Goal: Task Accomplishment & Management: Complete application form

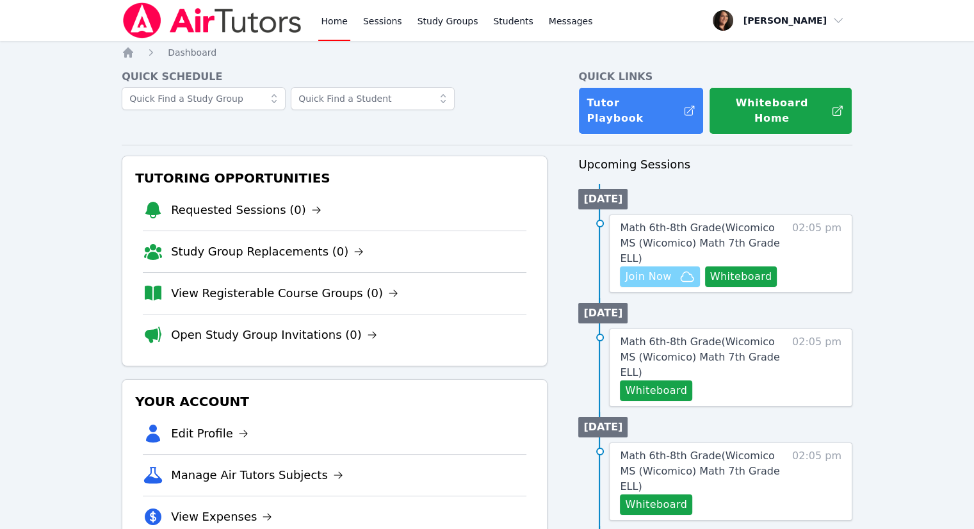
click at [662, 272] on icon "button" at bounding box center [687, 277] width 13 height 10
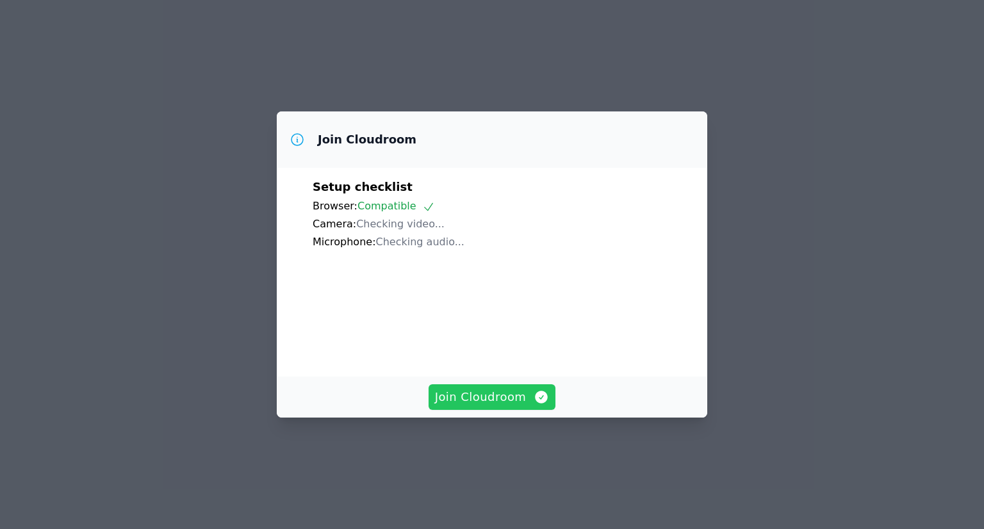
click at [527, 406] on span "Join Cloudroom" at bounding box center [492, 397] width 115 height 18
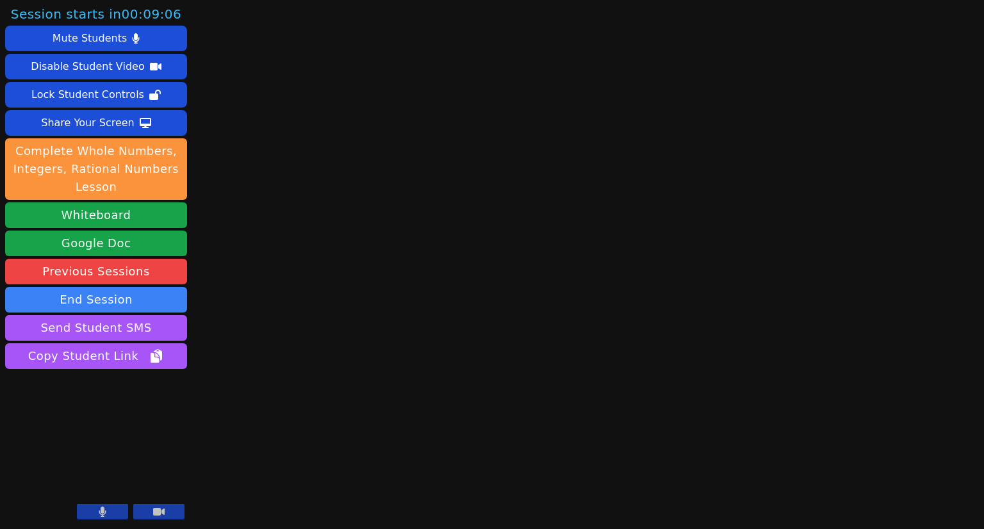
click at [164, 505] on button at bounding box center [158, 511] width 51 height 15
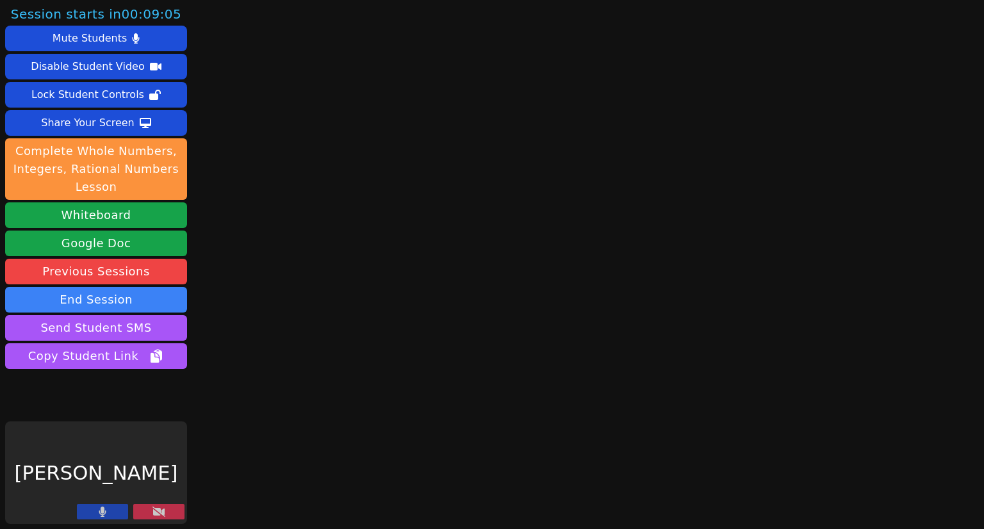
click at [108, 510] on button at bounding box center [102, 511] width 51 height 15
click at [119, 216] on button "Whiteboard" at bounding box center [96, 215] width 182 height 26
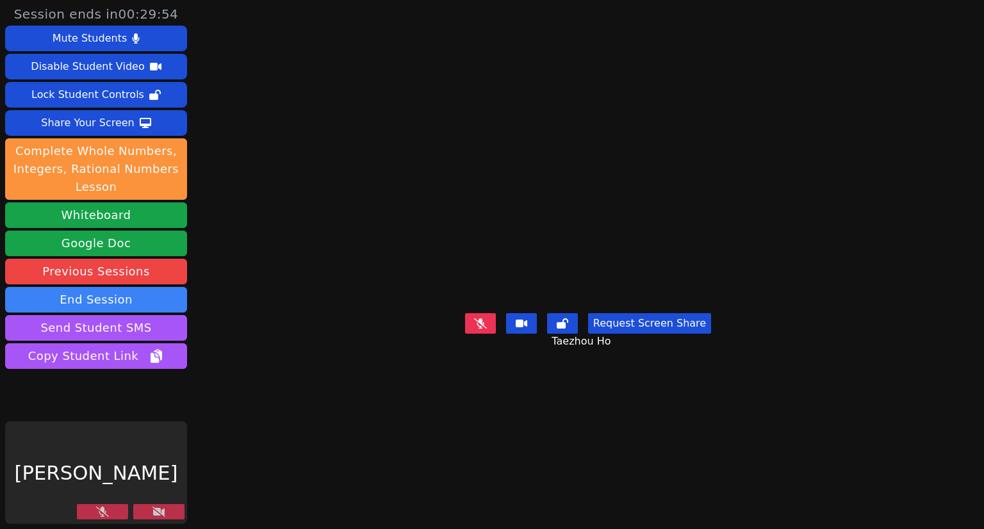
click at [160, 506] on button at bounding box center [158, 511] width 51 height 15
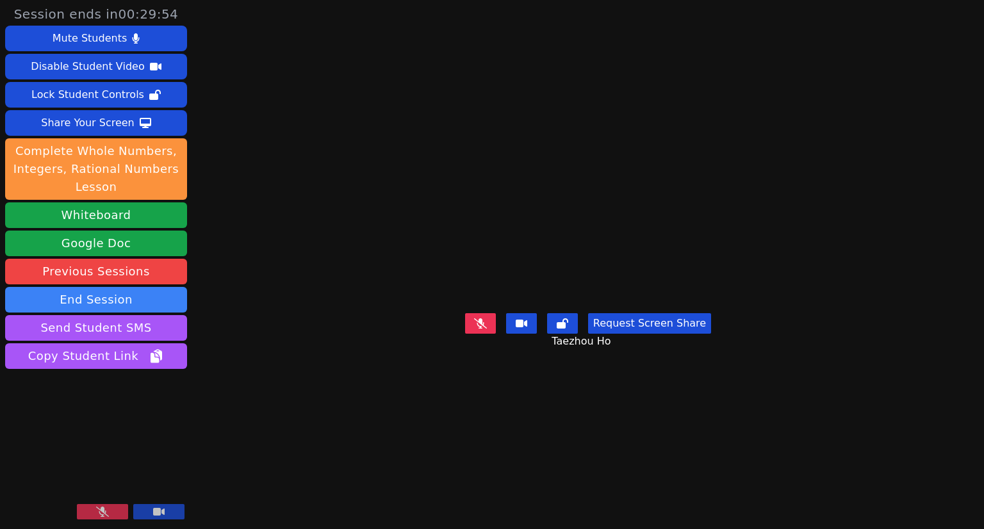
click at [101, 512] on icon at bounding box center [102, 512] width 13 height 10
click at [115, 514] on button at bounding box center [102, 511] width 51 height 15
click at [97, 513] on icon at bounding box center [102, 512] width 13 height 10
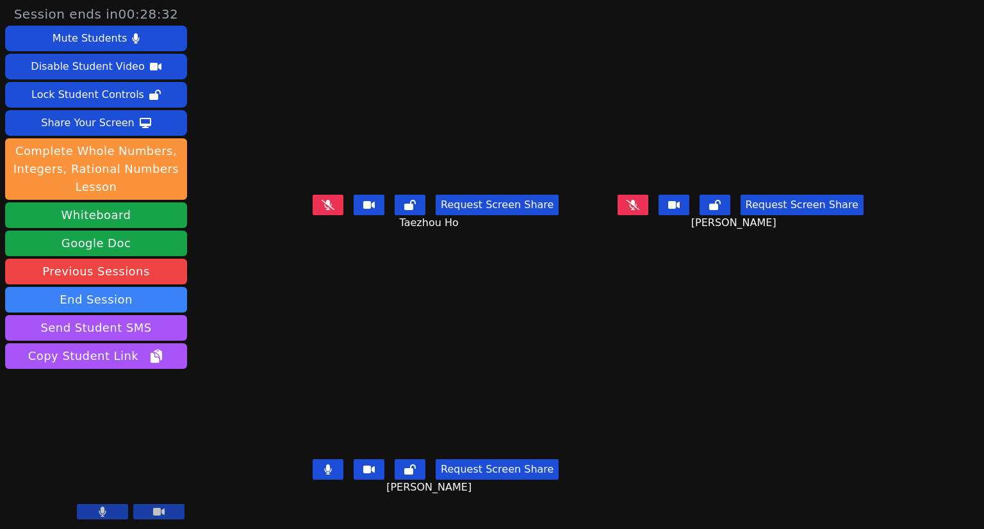
click at [313, 479] on button at bounding box center [328, 469] width 31 height 20
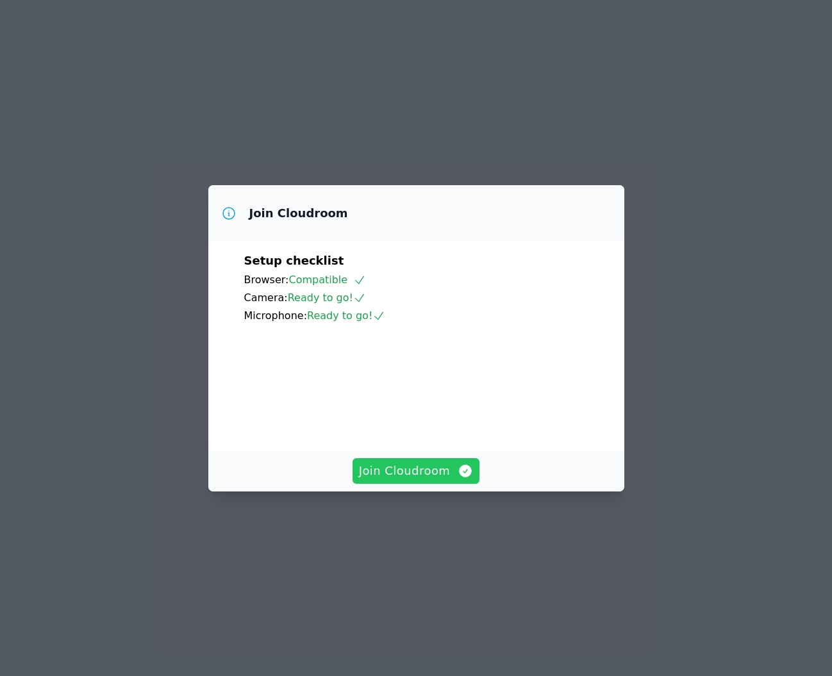
click at [404, 480] on span "Join Cloudroom" at bounding box center [416, 471] width 115 height 18
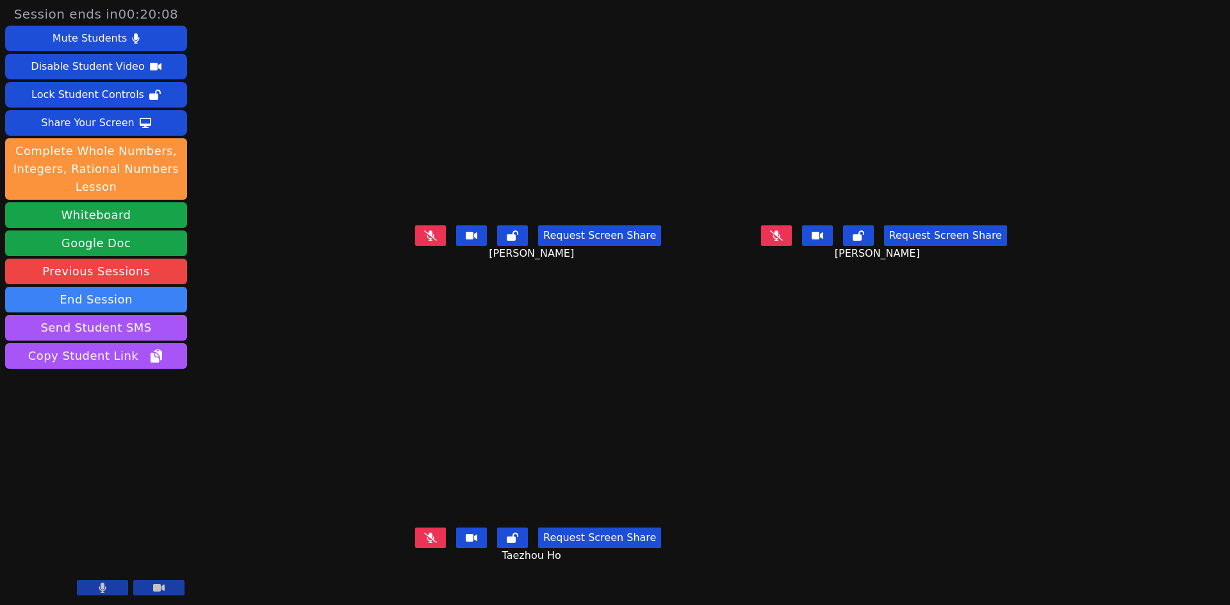
click at [783, 241] on icon at bounding box center [776, 236] width 13 height 10
click at [792, 246] on button at bounding box center [776, 235] width 31 height 20
click at [783, 240] on icon at bounding box center [776, 235] width 13 height 10
click at [780, 241] on icon at bounding box center [776, 236] width 7 height 10
click at [415, 246] on button at bounding box center [430, 235] width 31 height 20
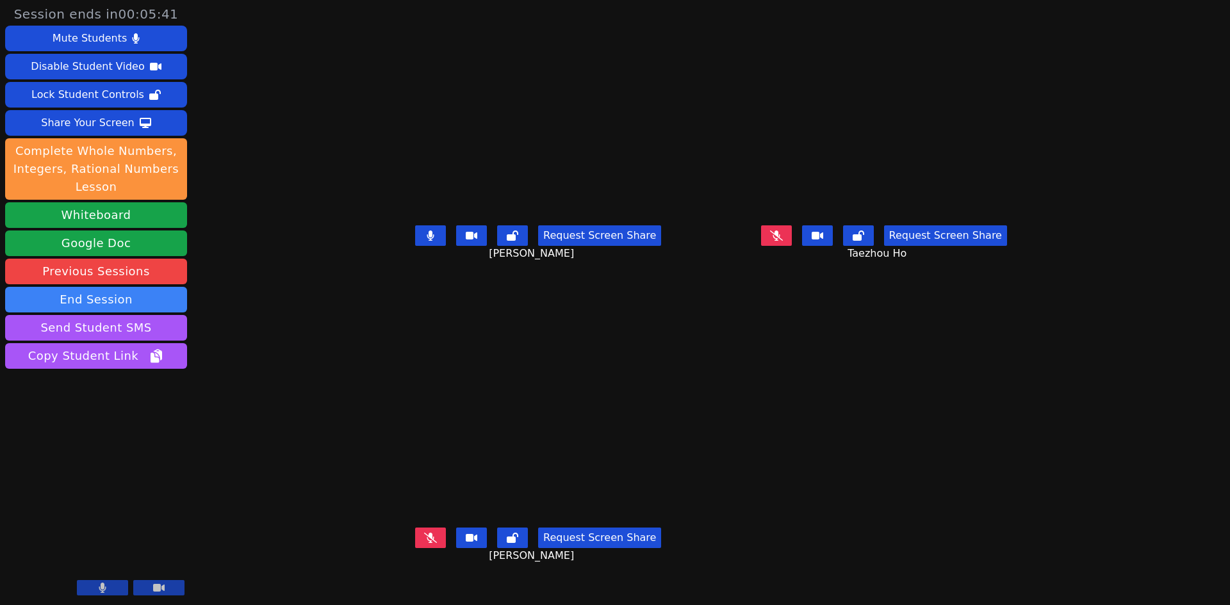
drag, startPoint x: 369, startPoint y: 260, endPoint x: 377, endPoint y: 260, distance: 8.3
click at [415, 246] on button at bounding box center [430, 235] width 31 height 20
click at [415, 225] on button at bounding box center [430, 235] width 31 height 20
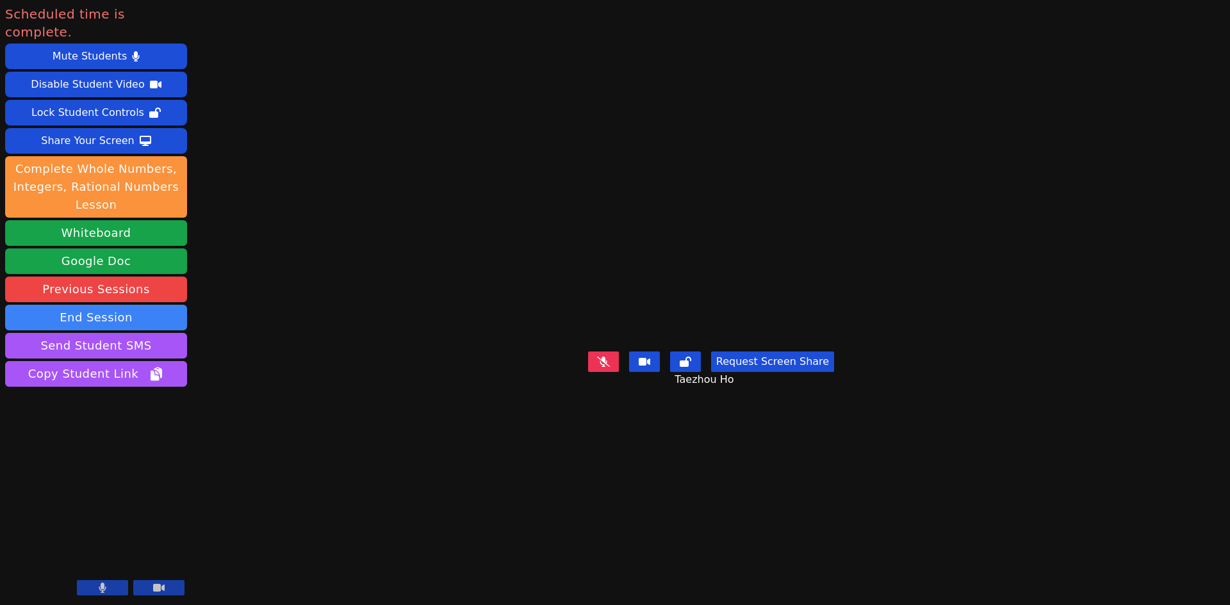
click at [161, 587] on icon at bounding box center [159, 588] width 12 height 8
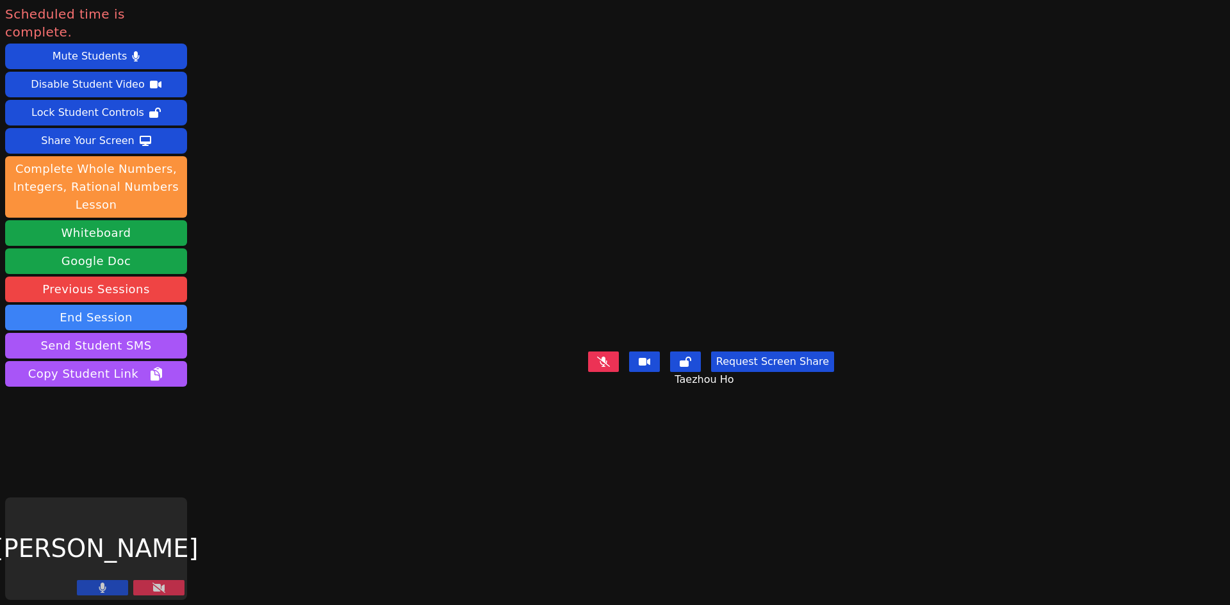
click at [105, 586] on icon at bounding box center [103, 588] width 8 height 10
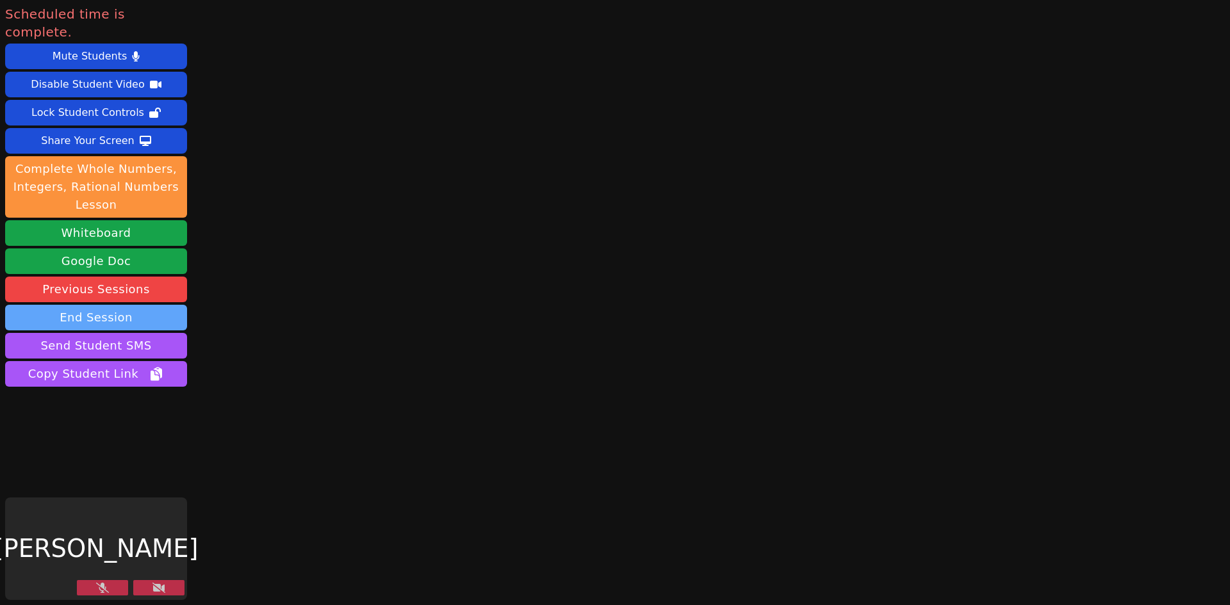
click at [88, 305] on button "End Session" at bounding box center [96, 318] width 182 height 26
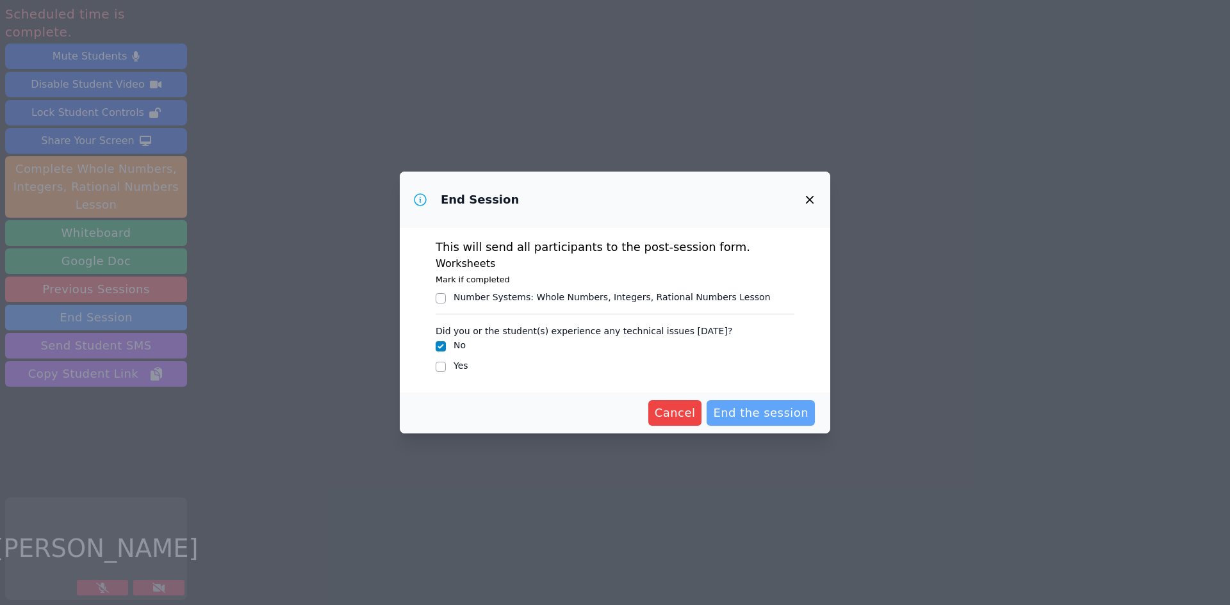
click at [775, 411] on span "End the session" at bounding box center [760, 413] width 95 height 18
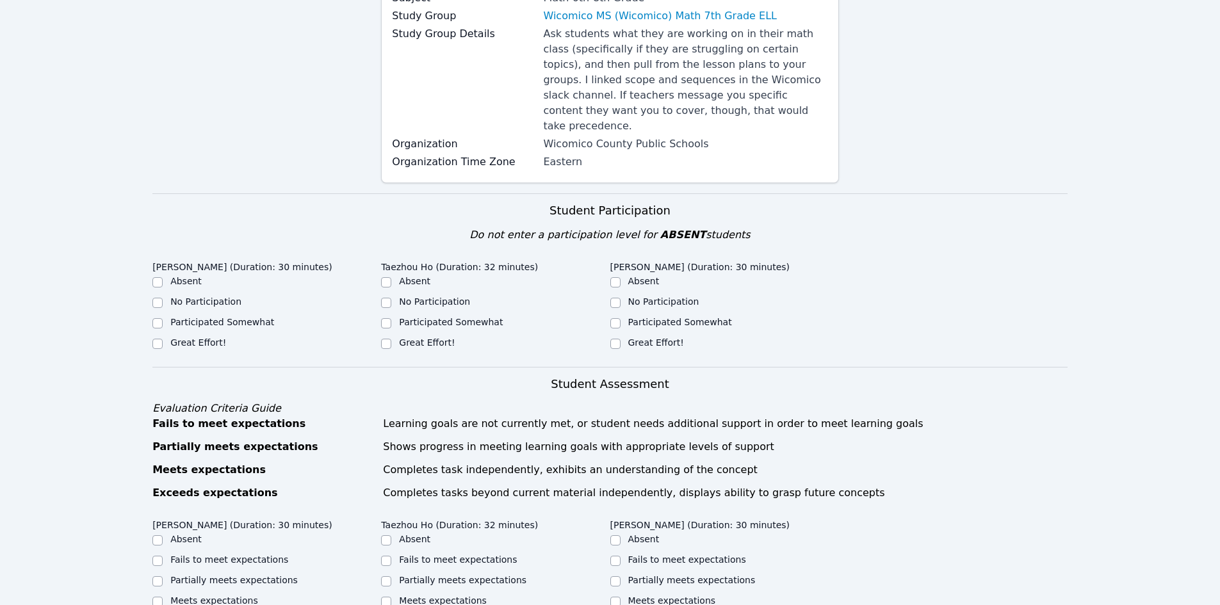
scroll to position [192, 0]
click at [175, 336] on label "Great Effort!" at bounding box center [198, 341] width 56 height 10
click at [163, 337] on input "Great Effort!" at bounding box center [157, 342] width 10 height 10
checkbox input "true"
click at [402, 336] on label "Great Effort!" at bounding box center [427, 341] width 56 height 10
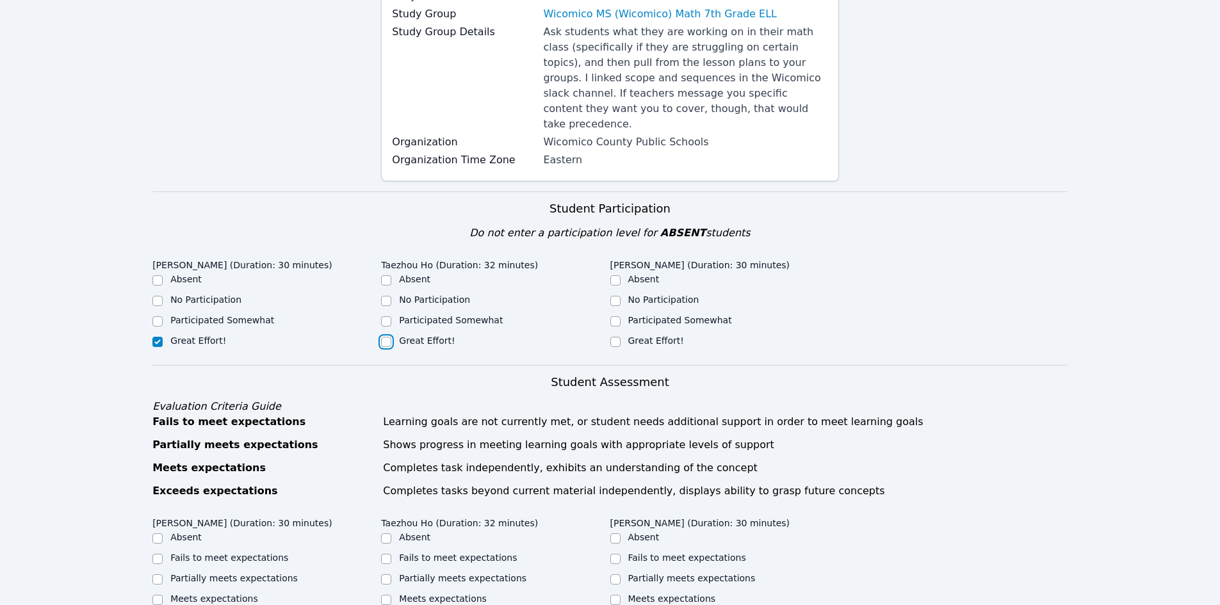
click at [391, 337] on input "Great Effort!" at bounding box center [386, 342] width 10 height 10
checkbox input "true"
click at [646, 336] on label "Great Effort!" at bounding box center [656, 341] width 56 height 10
click at [621, 337] on input "Great Effort!" at bounding box center [616, 342] width 10 height 10
checkbox input "true"
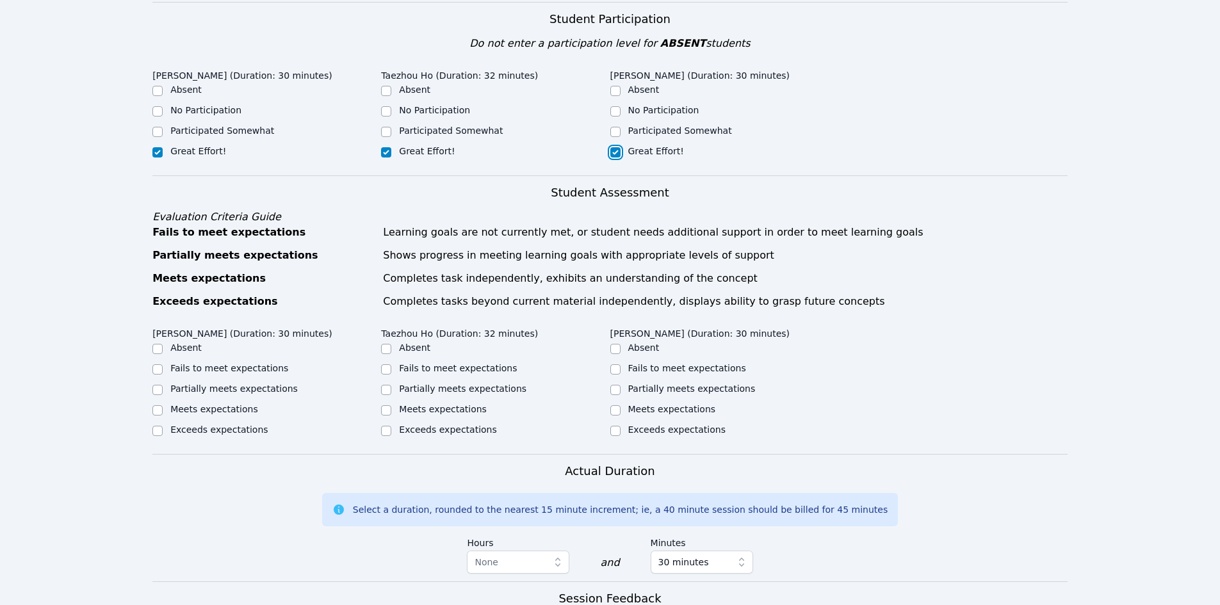
scroll to position [512, 0]
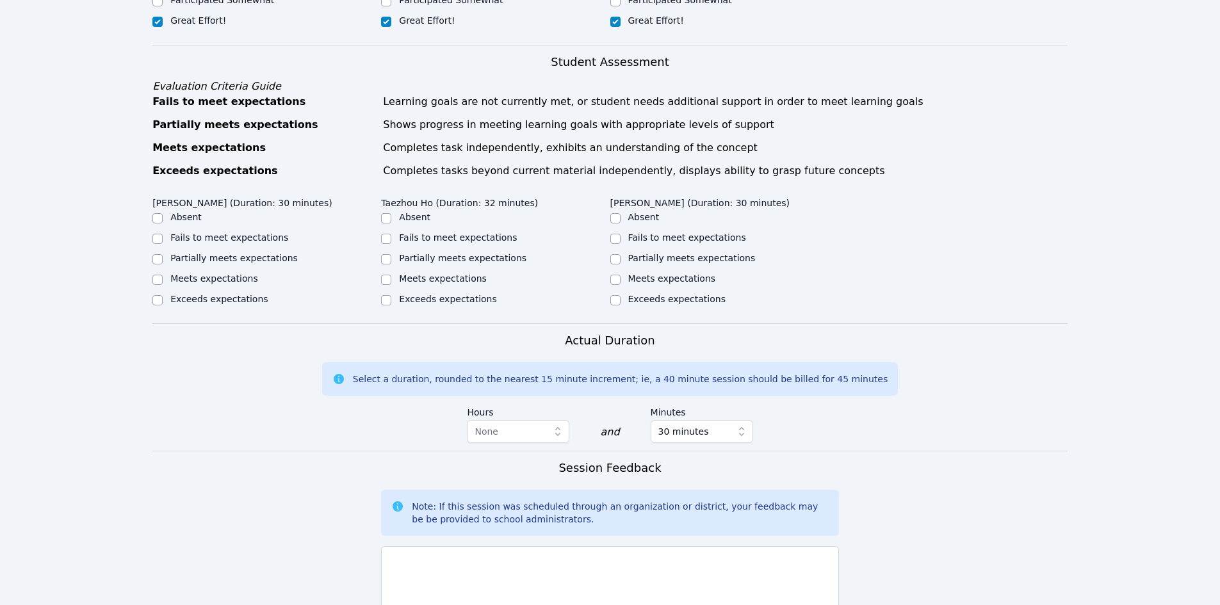
click at [227, 274] on label "Meets expectations" at bounding box center [214, 279] width 88 height 10
click at [163, 275] on input "Meets expectations" at bounding box center [157, 280] width 10 height 10
checkbox input "true"
drag, startPoint x: 440, startPoint y: 264, endPoint x: 510, endPoint y: 264, distance: 69.8
click at [441, 274] on label "Meets expectations" at bounding box center [443, 279] width 88 height 10
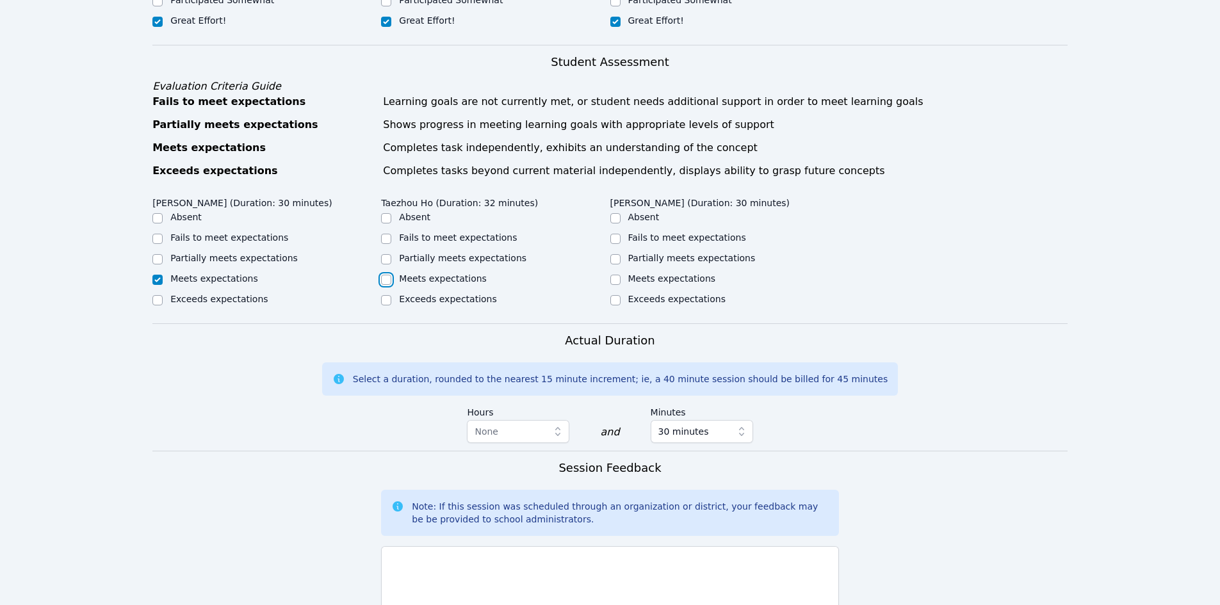
click at [391, 275] on input "Meets expectations" at bounding box center [386, 280] width 10 height 10
checkbox input "true"
click at [642, 274] on label "Meets expectations" at bounding box center [672, 279] width 88 height 10
click at [621, 275] on input "Meets expectations" at bounding box center [616, 280] width 10 height 10
checkbox input "true"
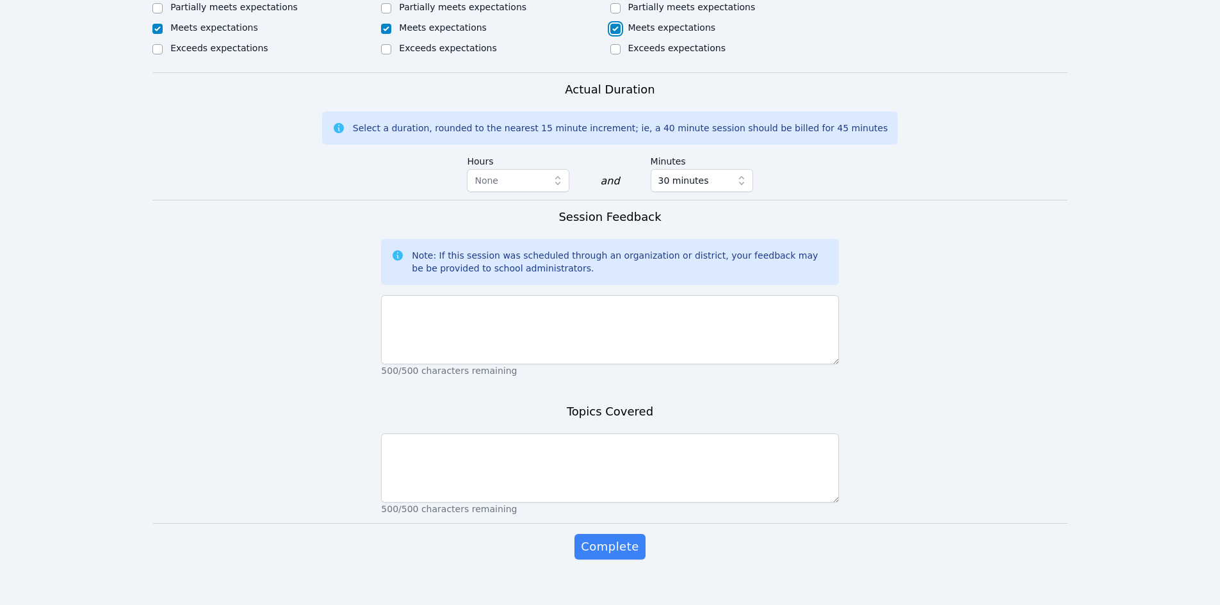
scroll to position [764, 0]
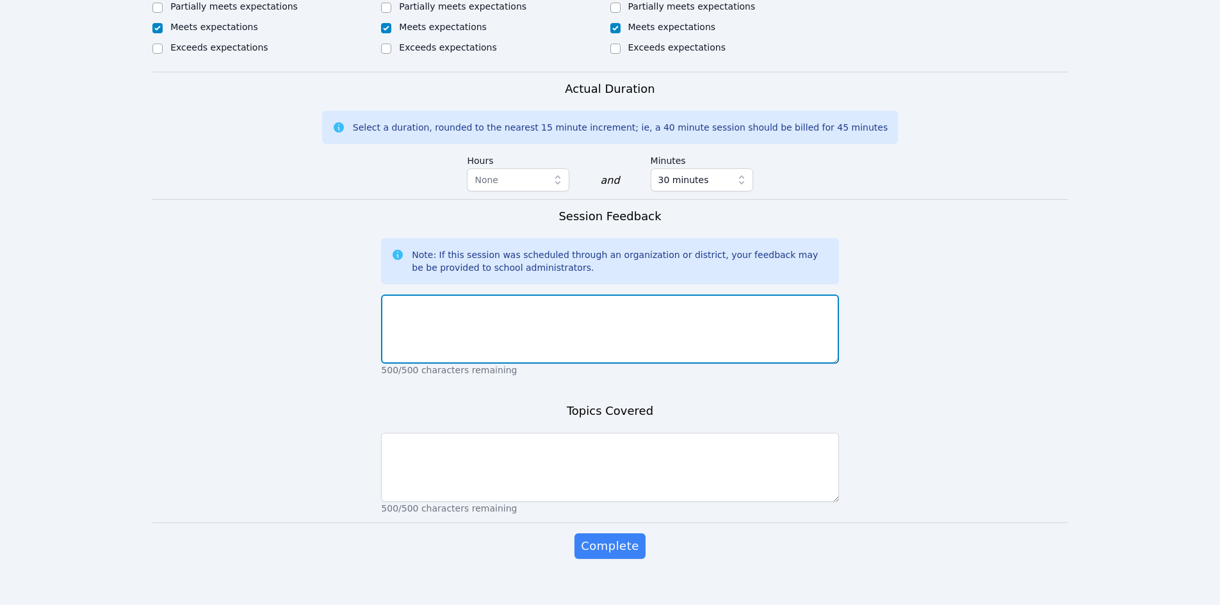
click at [600, 305] on textarea at bounding box center [609, 329] width 457 height 69
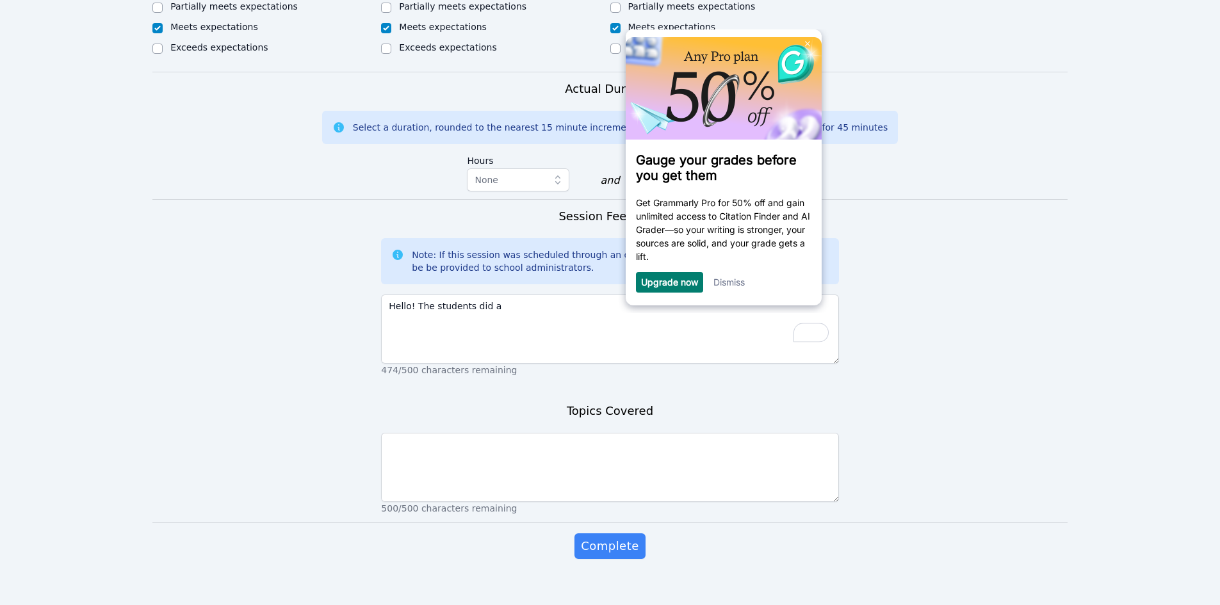
click at [739, 284] on link "Dismiss" at bounding box center [728, 282] width 31 height 11
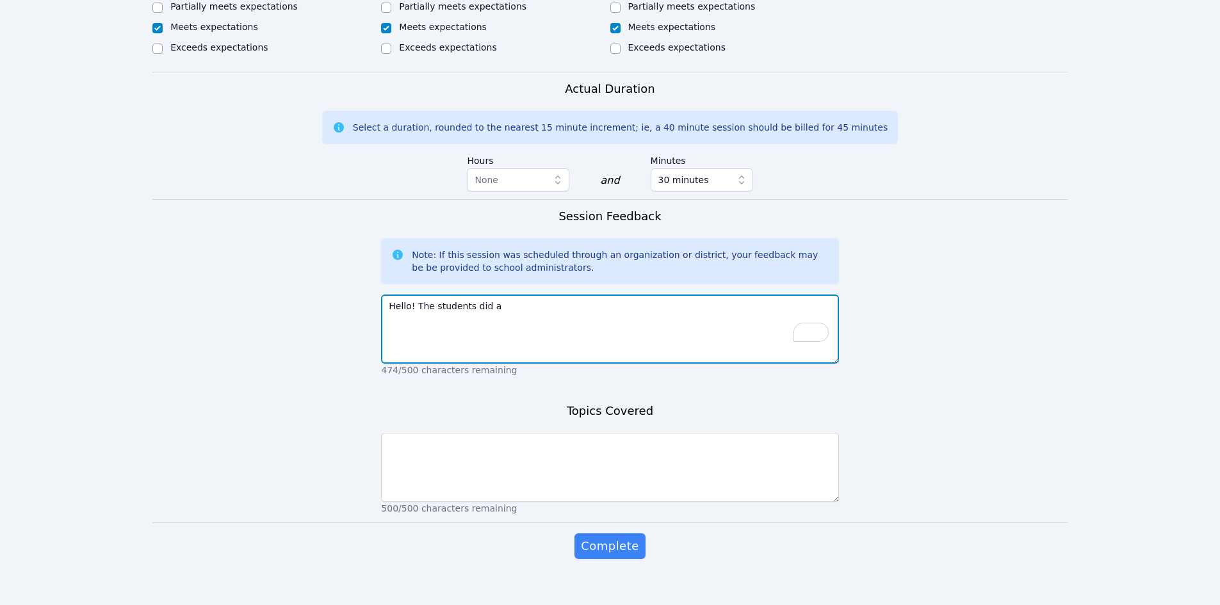
click at [572, 305] on textarea "Hello! The students did a" at bounding box center [609, 329] width 457 height 69
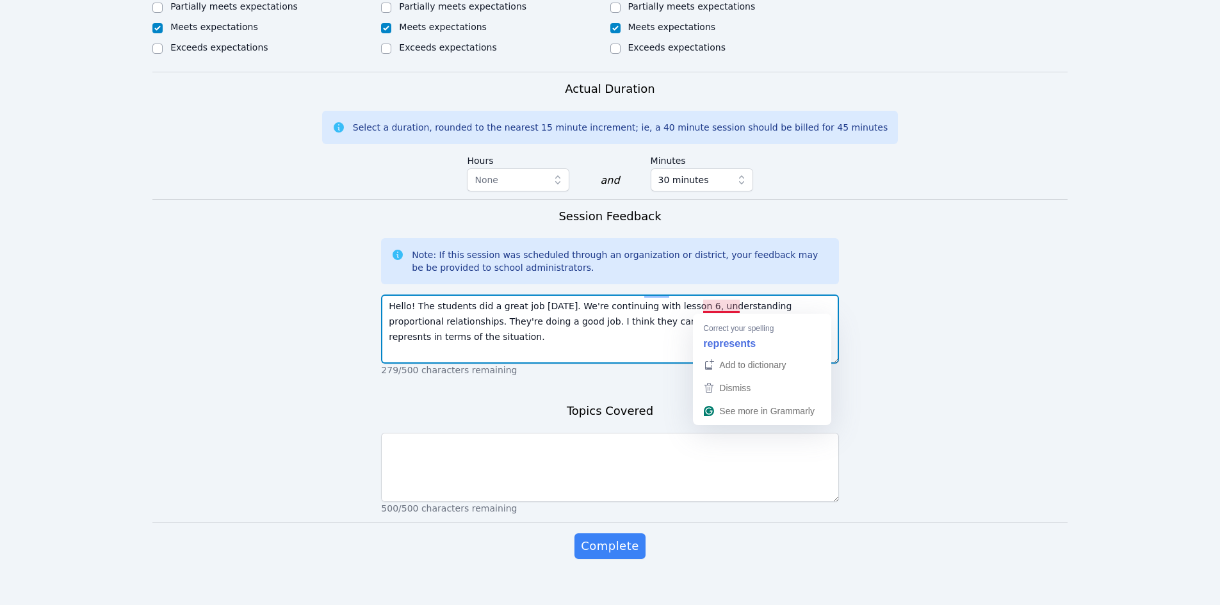
click at [730, 309] on textarea "Hello! The students did a great job today. We're continuing with lesson 6, unde…" at bounding box center [609, 329] width 457 height 69
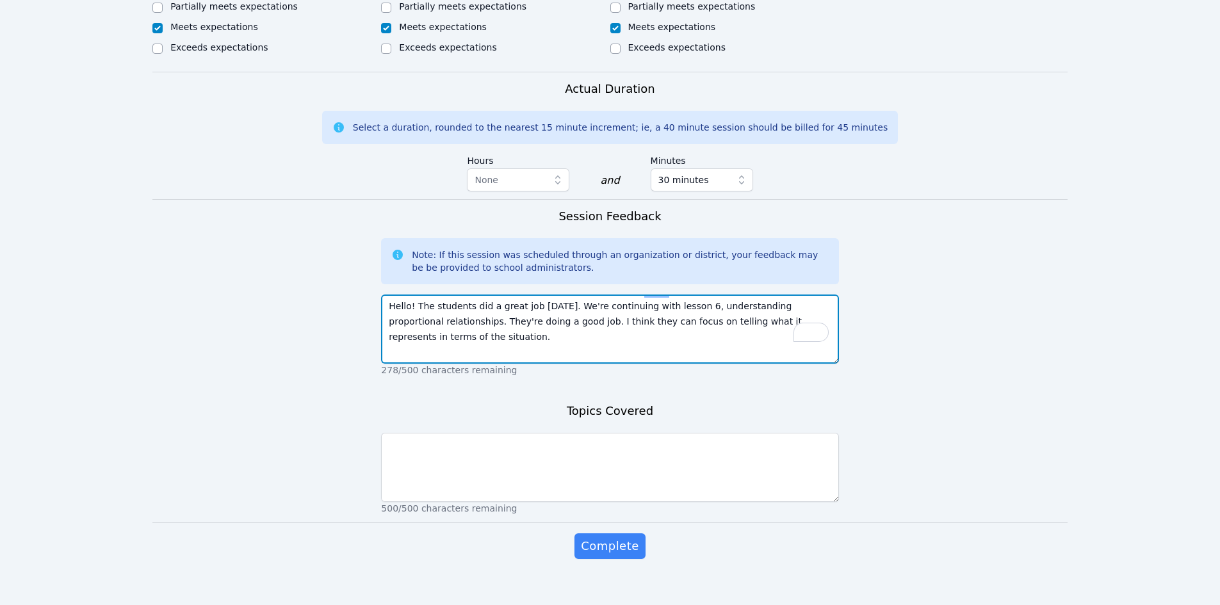
click at [443, 322] on textarea "Hello! The students did a great job today. We're continuing with lesson 6, unde…" at bounding box center [609, 329] width 457 height 69
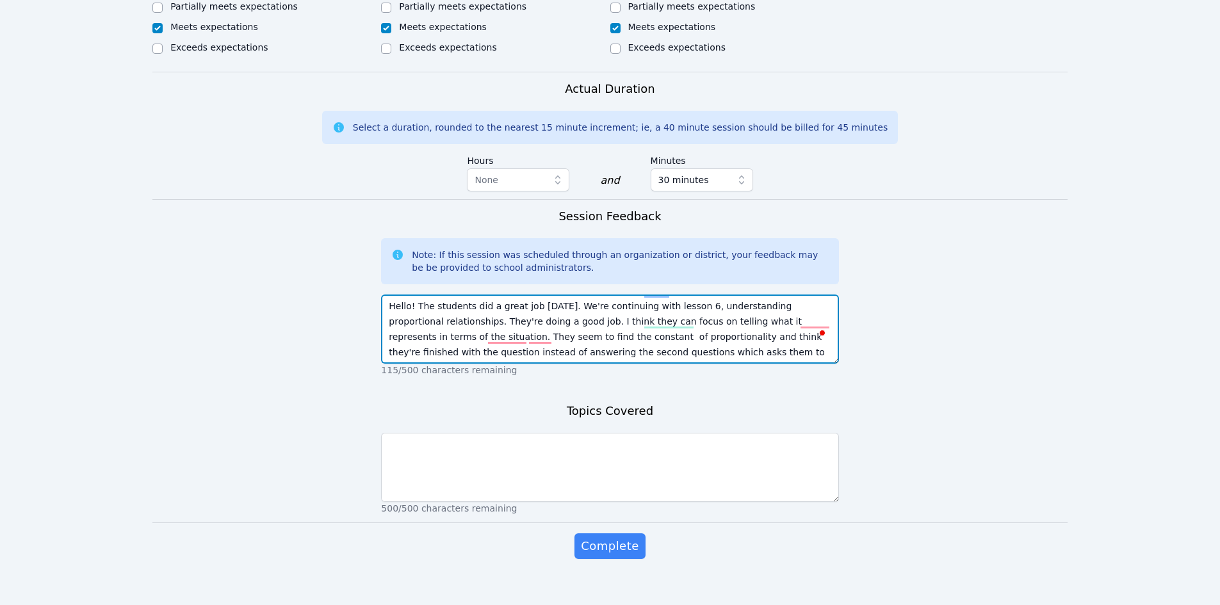
click at [527, 339] on textarea "Hello! The students did a great job today. We're continuing with lesson 6, unde…" at bounding box center [609, 329] width 457 height 69
click at [635, 340] on textarea "Hello! The students did a great job today. We're continuing with lesson 6, unde…" at bounding box center [609, 329] width 457 height 69
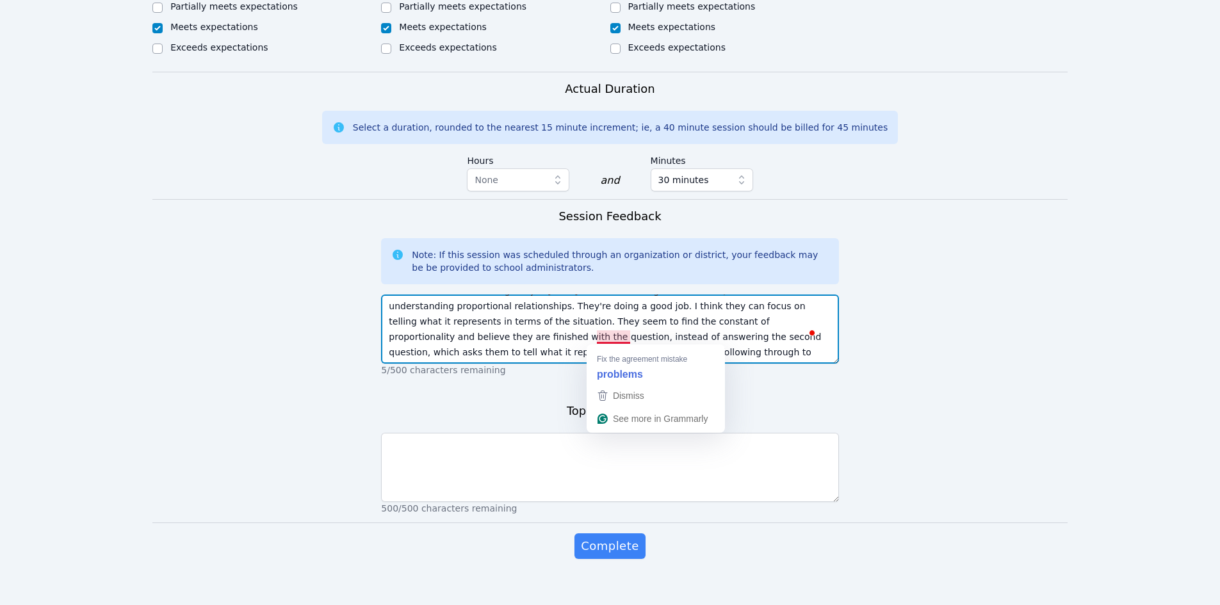
click at [648, 335] on textarea "Hello! The students did a great job today. We're continuing with Lesson 6, whic…" at bounding box center [609, 329] width 457 height 69
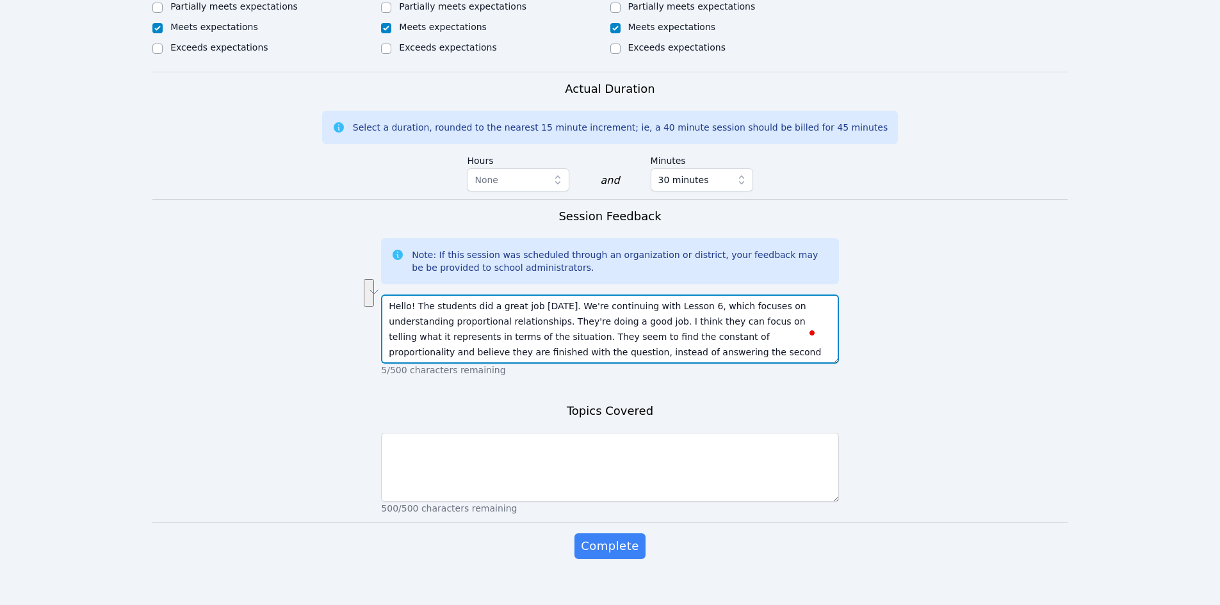
drag, startPoint x: 644, startPoint y: 288, endPoint x: 490, endPoint y: 307, distance: 154.9
click at [490, 307] on textarea "Hello! The students did a great job today. We're continuing with Lesson 6, whic…" at bounding box center [609, 329] width 457 height 69
type textarea "Hello! The students did a great job today. We're continuing with Lesson 6, whic…"
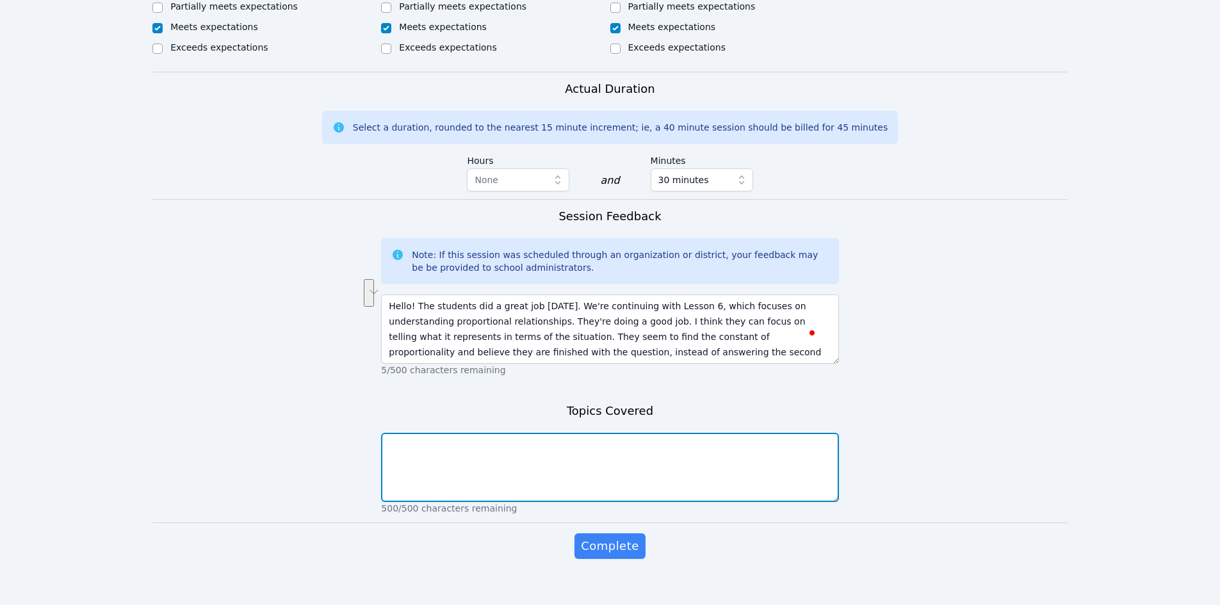
click at [487, 439] on textarea at bounding box center [609, 467] width 457 height 69
paste textarea "Lesson 6, which focuses on understanding proportional relationships"
type textarea "Lesson 6, which focuses on understanding proportional relationships"
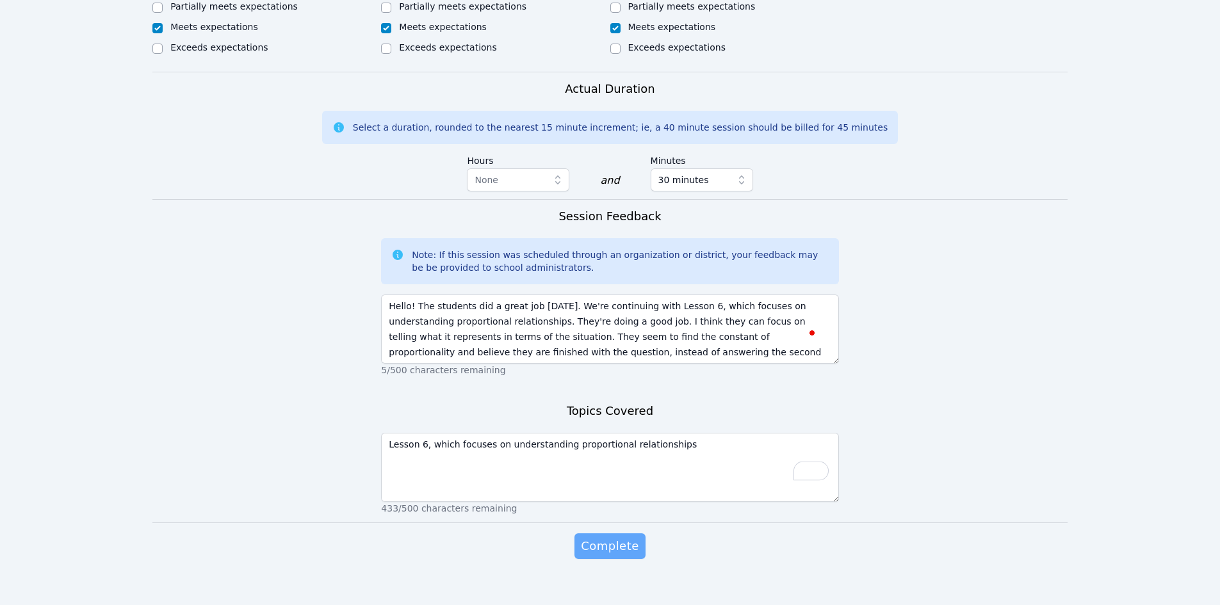
click at [619, 537] on span "Complete" at bounding box center [610, 546] width 58 height 18
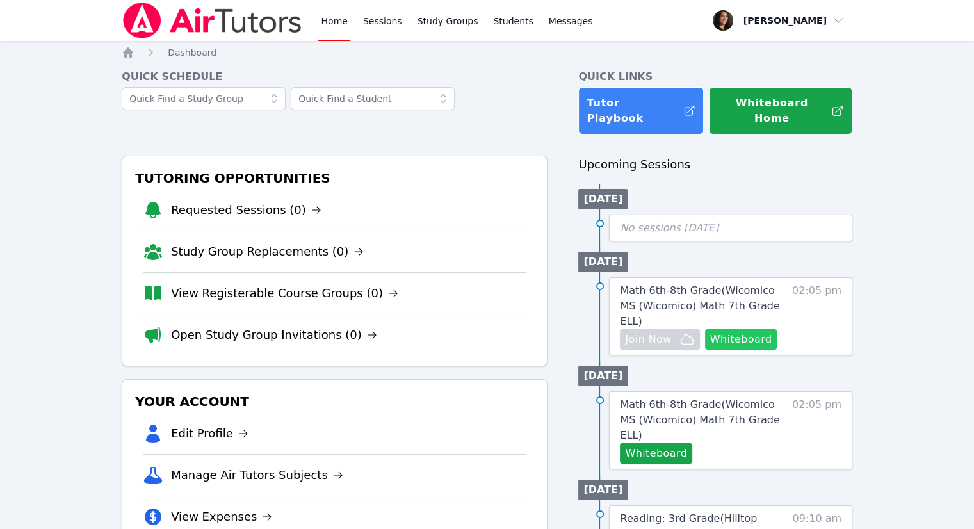
click at [752, 329] on button "Whiteboard" at bounding box center [741, 339] width 72 height 20
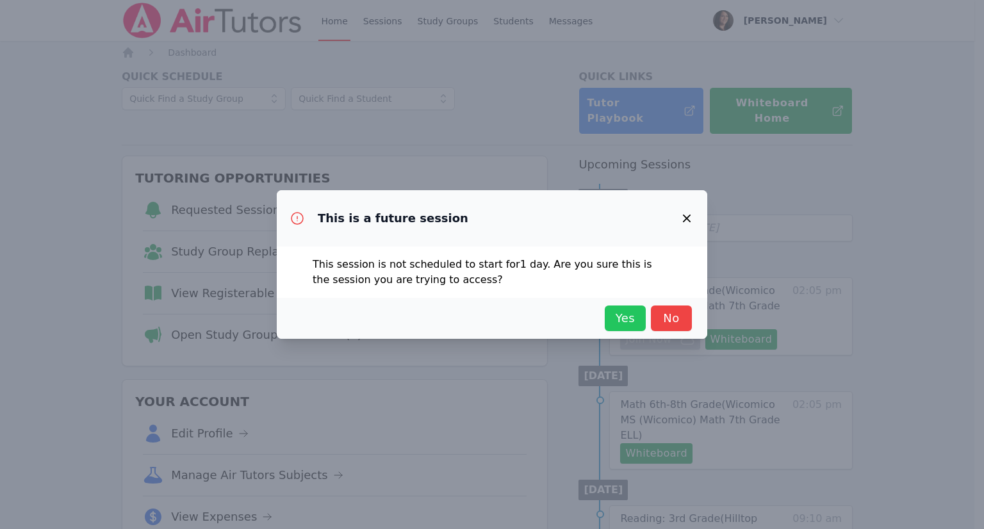
click at [634, 313] on span "Yes" at bounding box center [625, 318] width 28 height 18
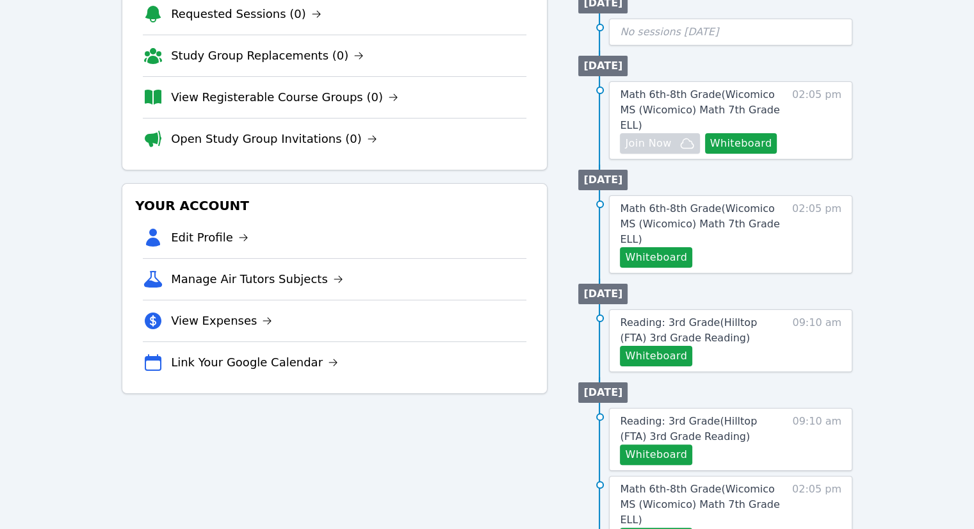
scroll to position [192, 0]
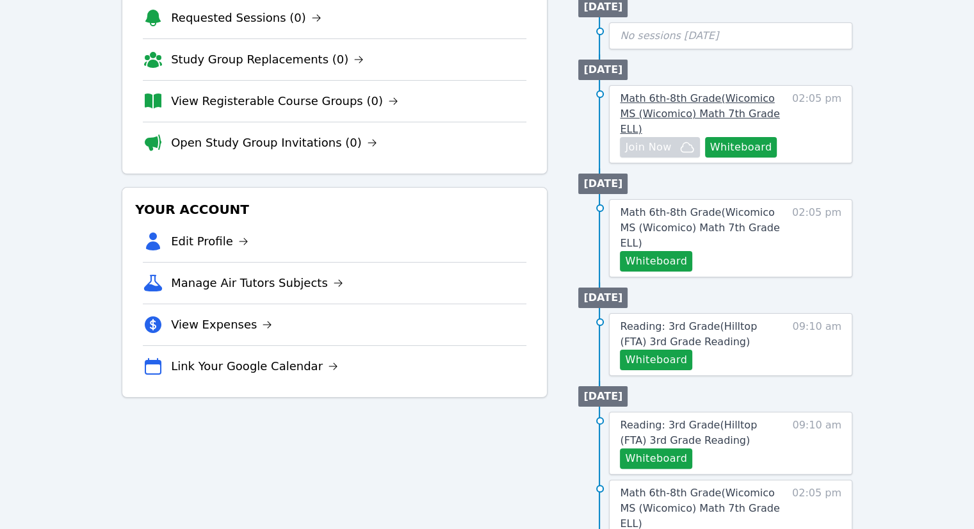
click at [741, 92] on span "Math 6th-8th Grade ( Wicomico MS (Wicomico) Math 7th Grade ELL )" at bounding box center [700, 113] width 160 height 43
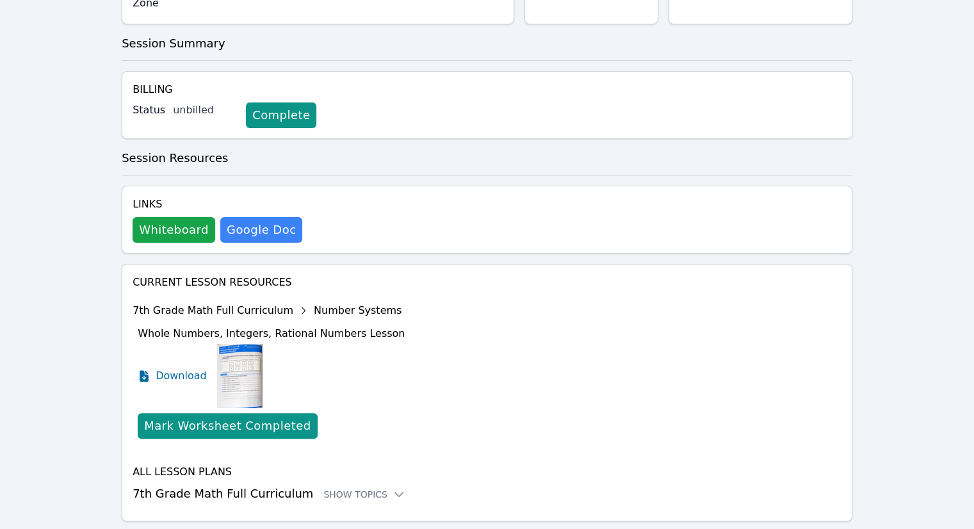
scroll to position [353, 0]
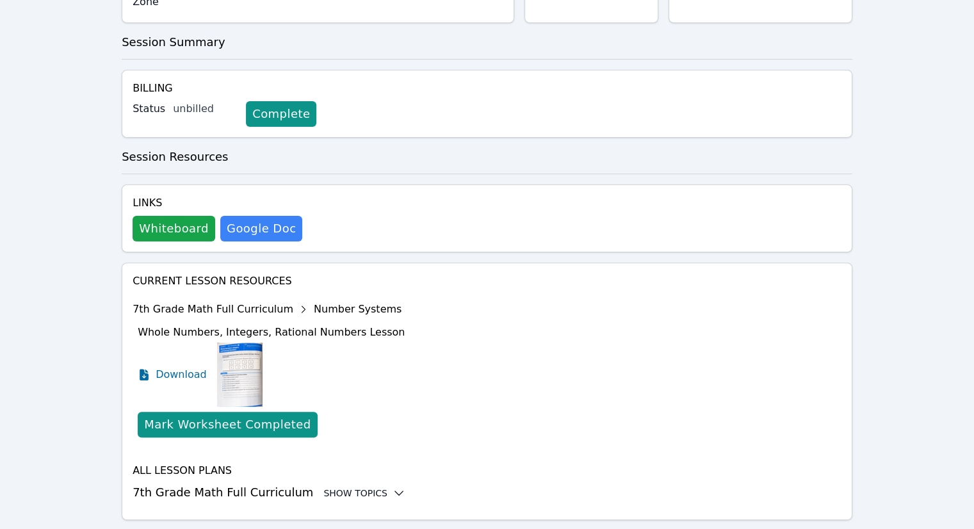
click at [350, 487] on div "Show Topics" at bounding box center [365, 493] width 82 height 13
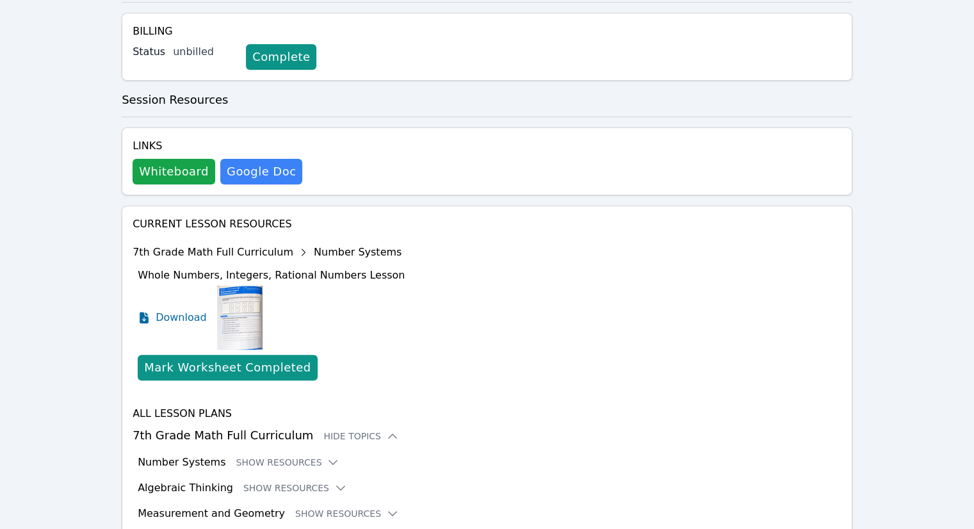
scroll to position [458, 0]
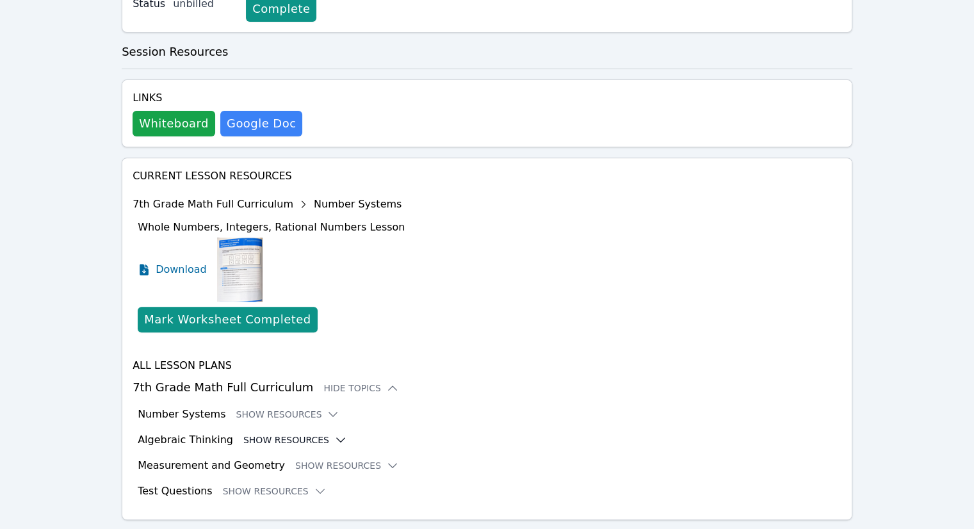
click at [272, 434] on button "Show Resources" at bounding box center [295, 440] width 104 height 13
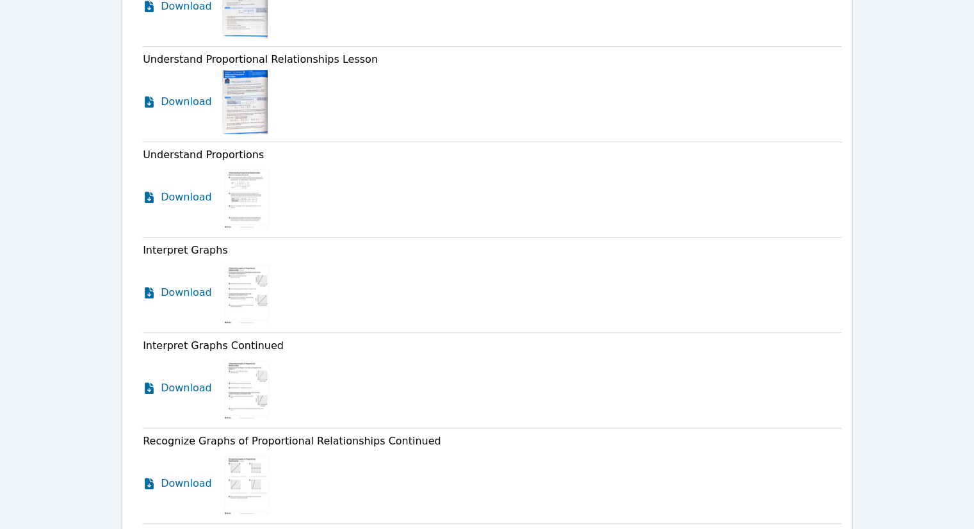
scroll to position [971, 0]
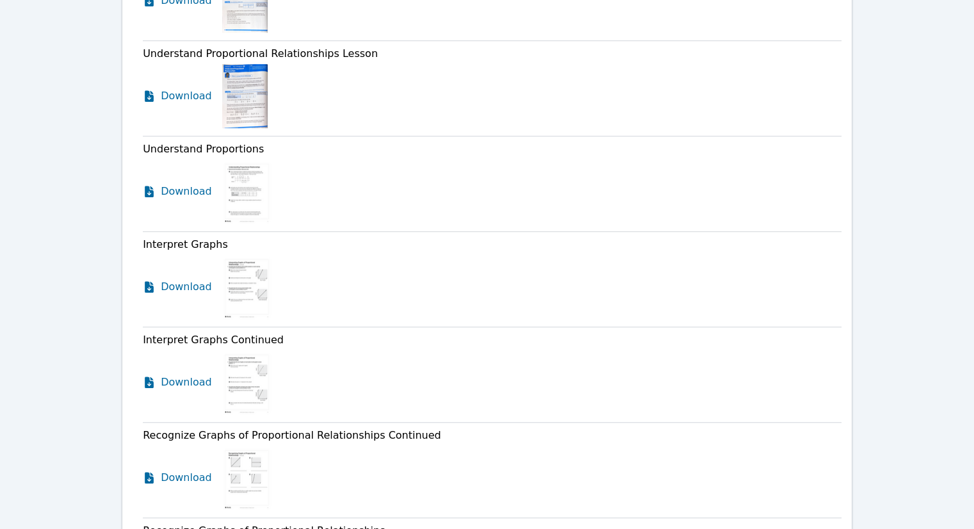
click at [238, 165] on img at bounding box center [246, 192] width 49 height 64
click at [177, 184] on span "Download" at bounding box center [189, 191] width 57 height 15
